Goal: Understand process/instructions: Learn how to perform a task or action

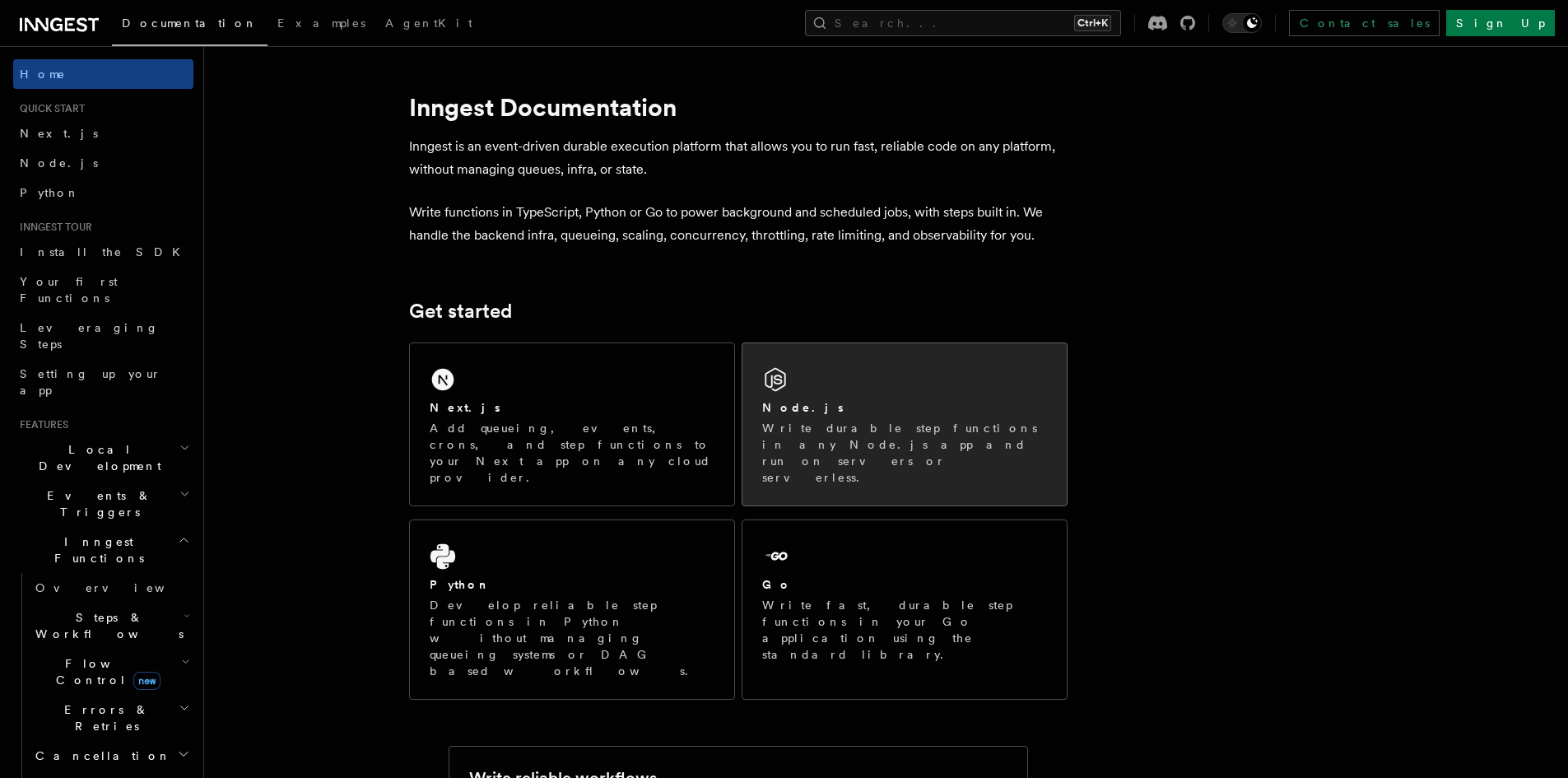
click at [804, 416] on div "Node.js" at bounding box center [904, 407] width 284 height 17
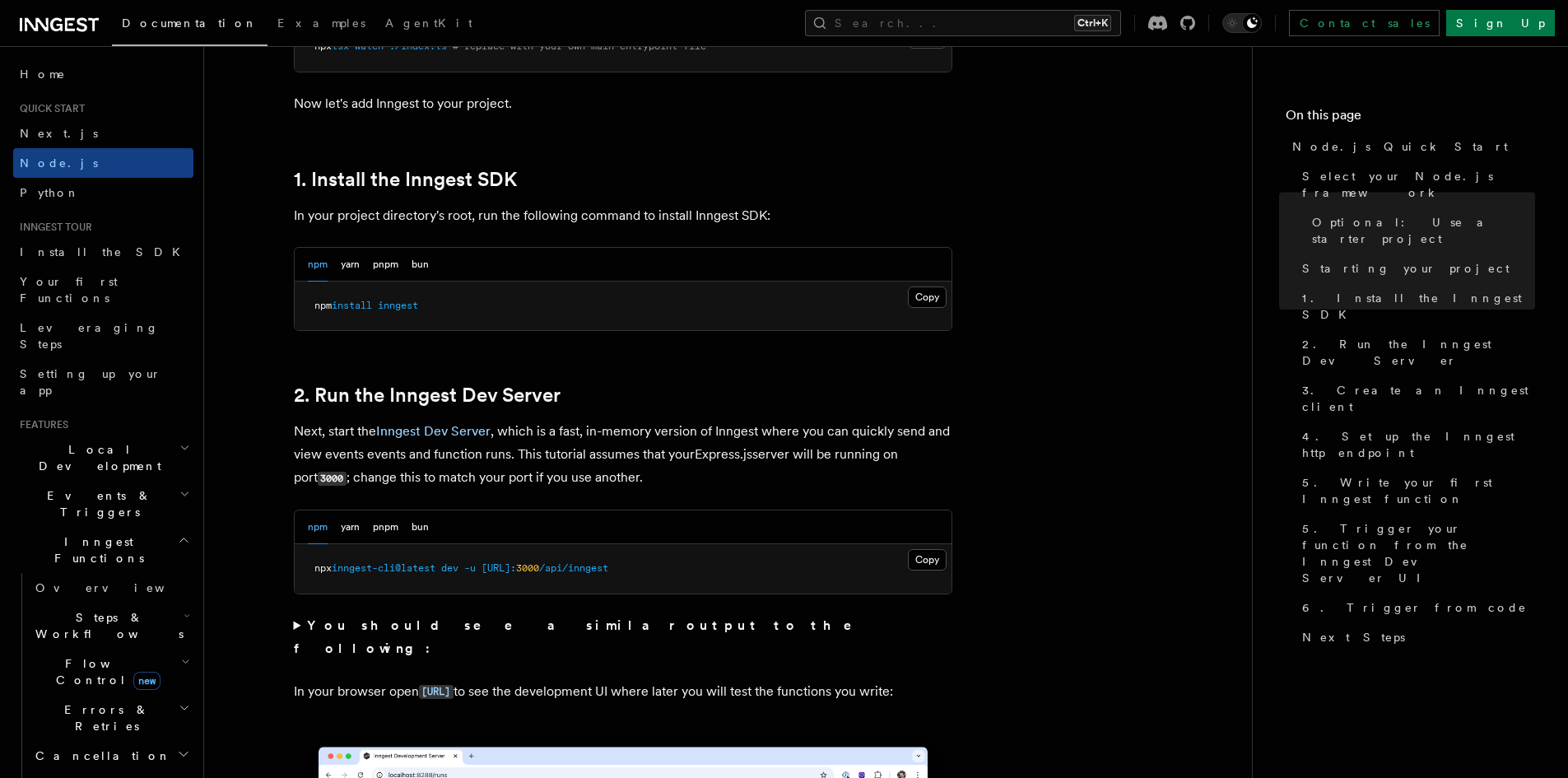
scroll to position [988, 0]
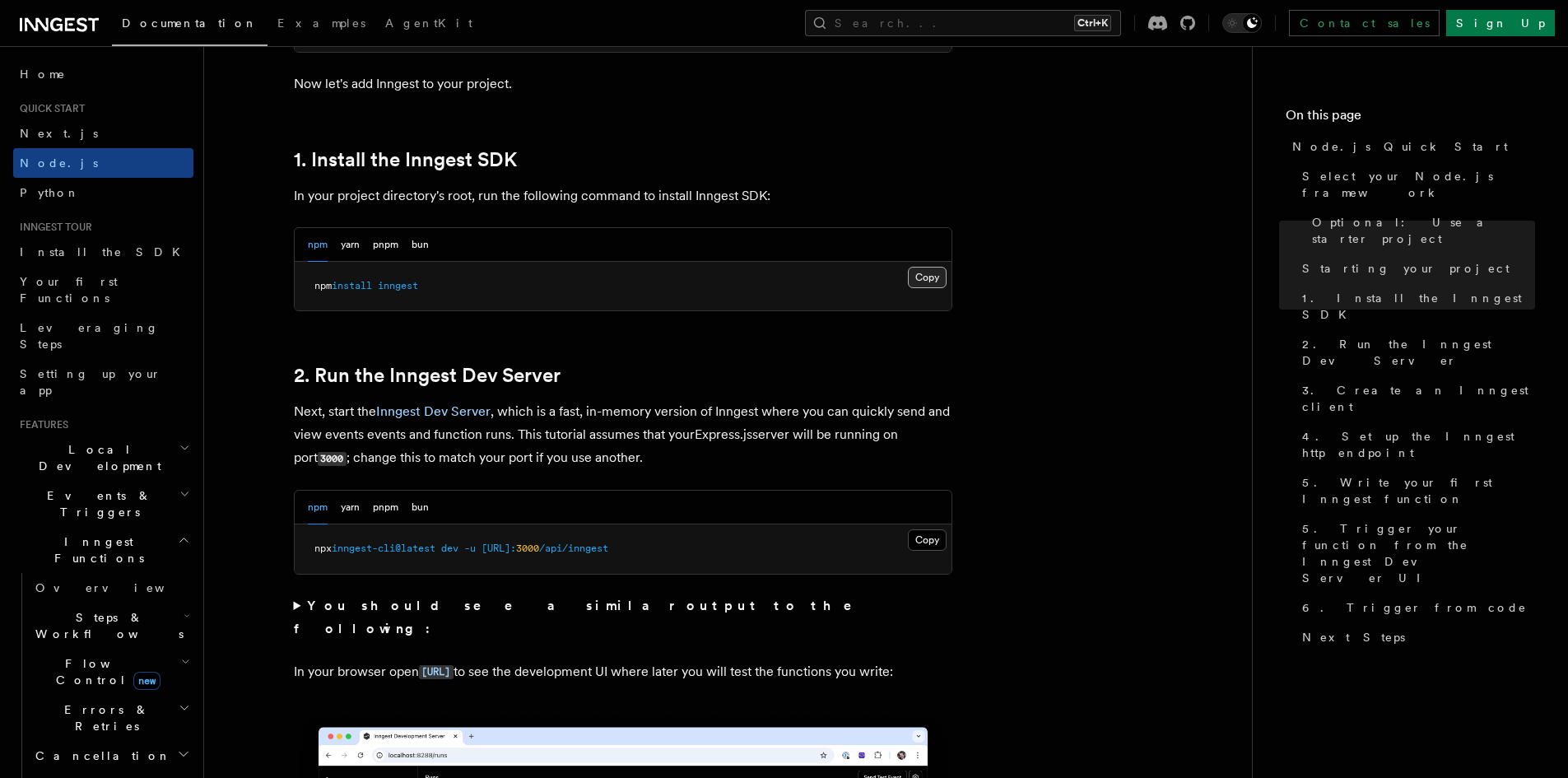
click at [921, 282] on button "Copy Copied" at bounding box center [927, 277] width 38 height 21
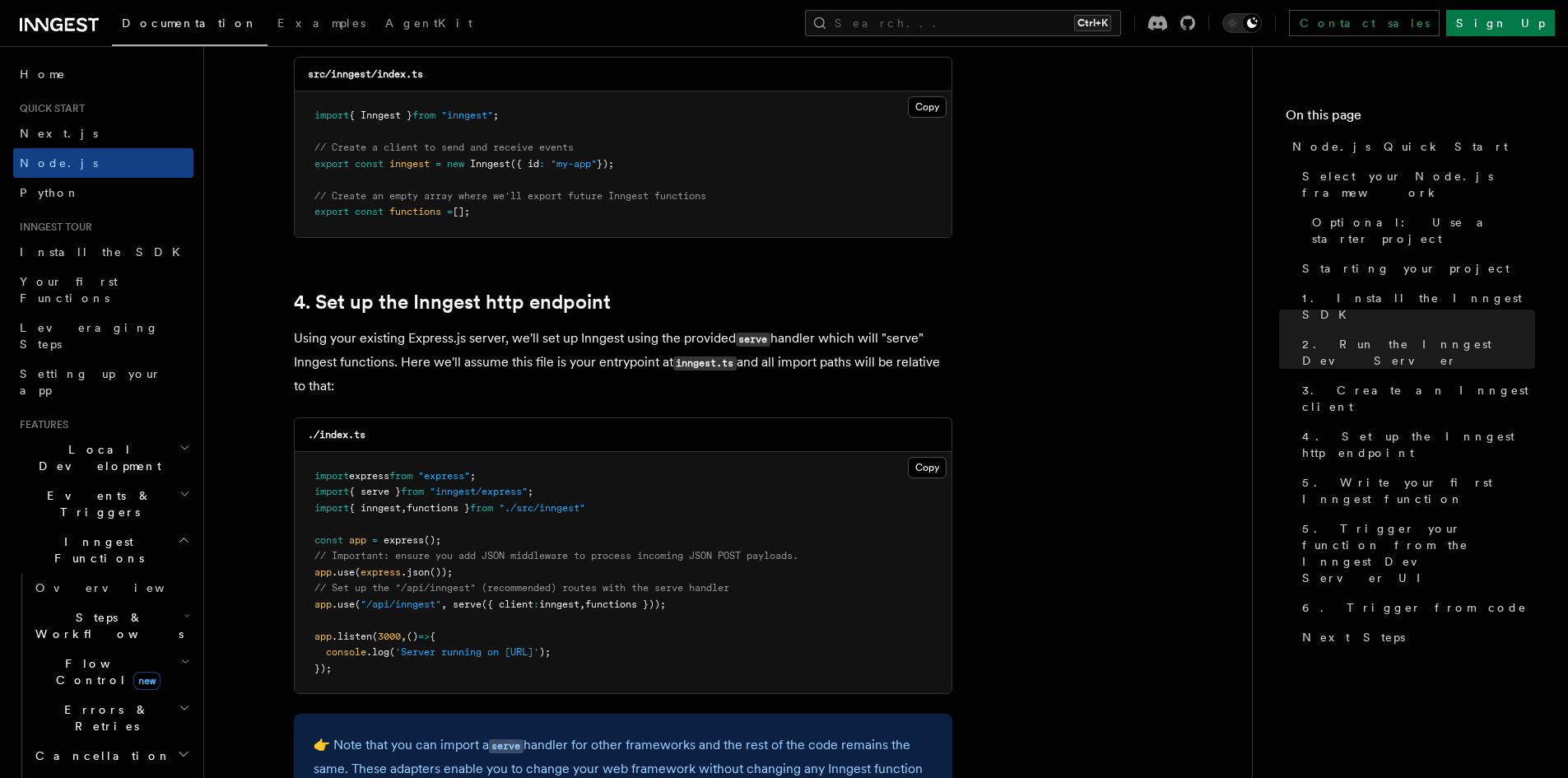
scroll to position [2552, 0]
